Goal: Information Seeking & Learning: Check status

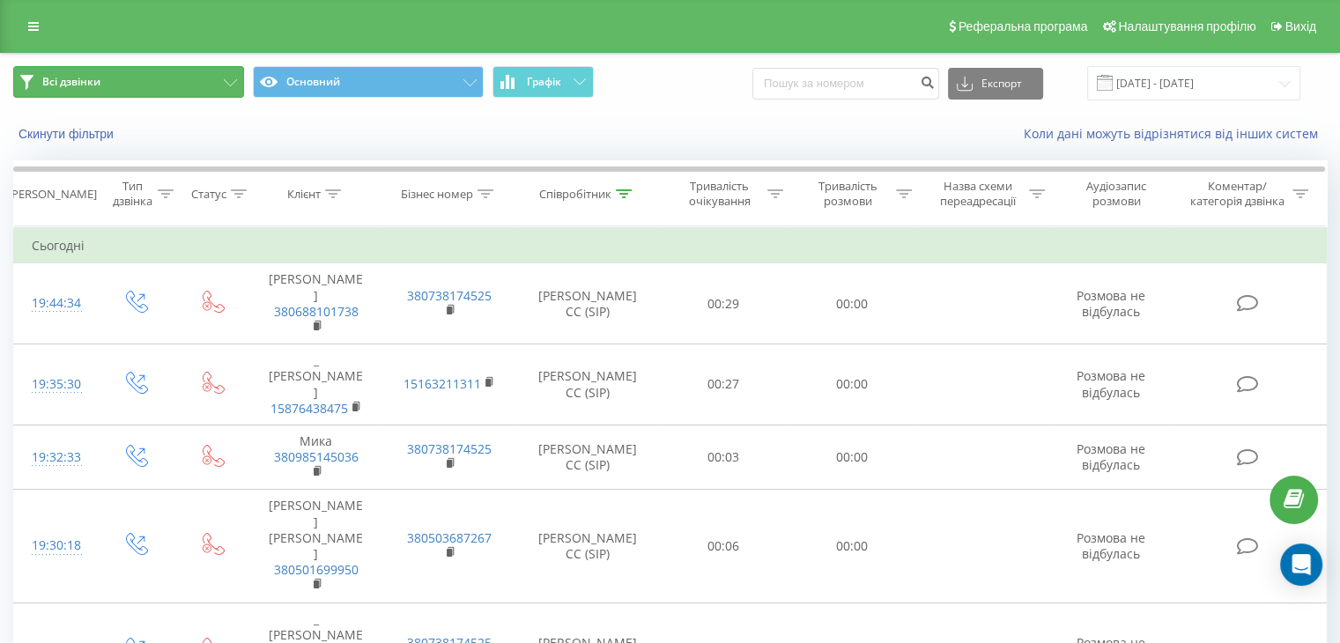
click at [160, 97] on button "Всі дзвінки" at bounding box center [128, 82] width 231 height 32
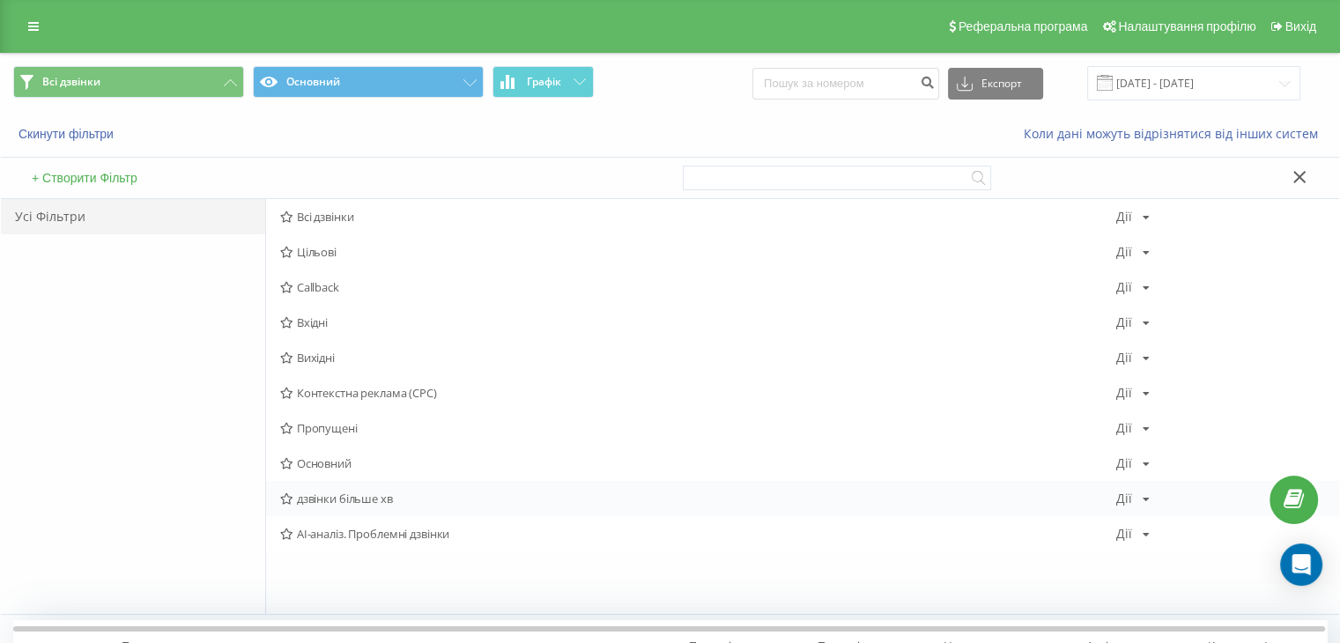
click at [388, 494] on span "дзвінки більше хв" at bounding box center [698, 498] width 836 height 12
